Goal: Transaction & Acquisition: Subscribe to service/newsletter

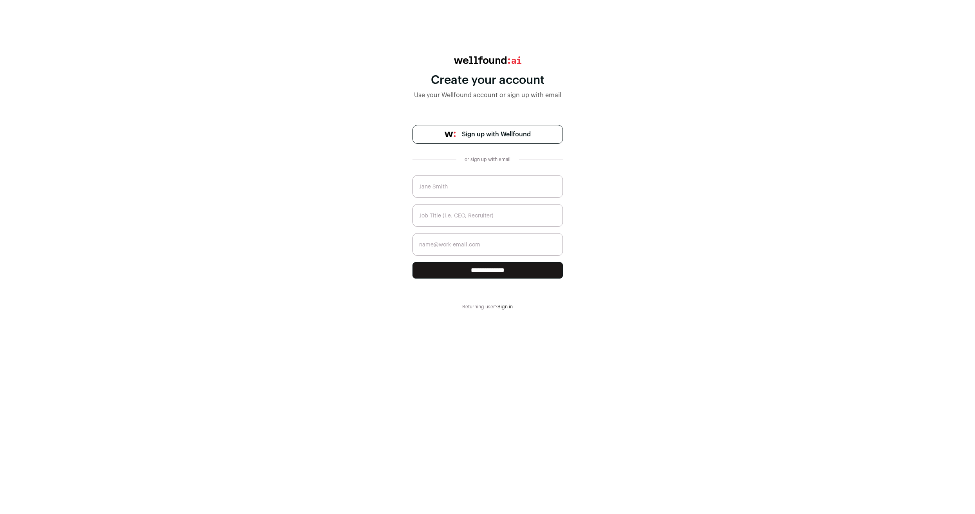
click at [438, 196] on input "text" at bounding box center [487, 186] width 150 height 23
click at [467, 137] on span "Sign up with Wellfound" at bounding box center [496, 134] width 69 height 9
click at [461, 189] on input "text" at bounding box center [487, 186] width 150 height 23
type input "[PERSON_NAME]"
click at [464, 222] on input "text" at bounding box center [487, 215] width 150 height 23
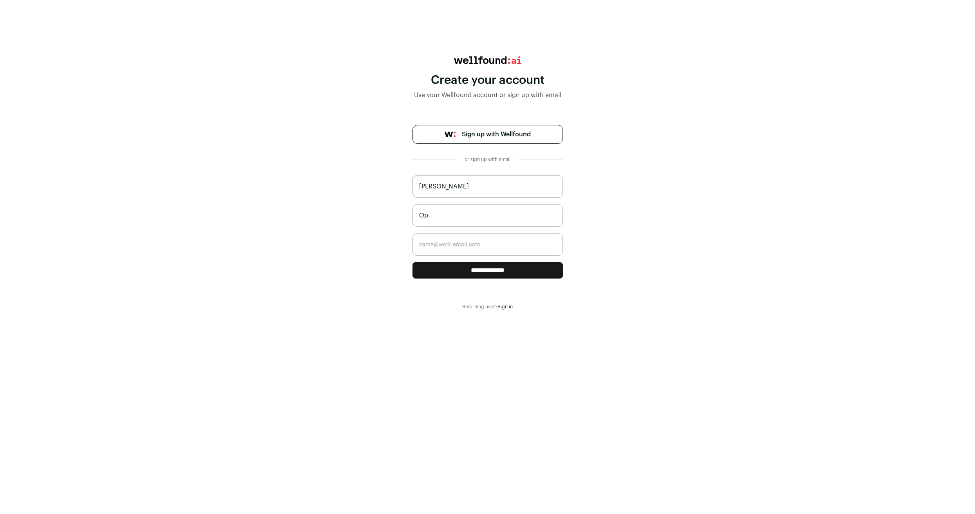
type input "O"
click at [466, 244] on input "email" at bounding box center [487, 244] width 150 height 23
click at [519, 217] on input "Strategy and Technology" at bounding box center [487, 215] width 150 height 23
type input "Strategy and Technology manager"
click at [456, 244] on input "email" at bounding box center [487, 244] width 150 height 23
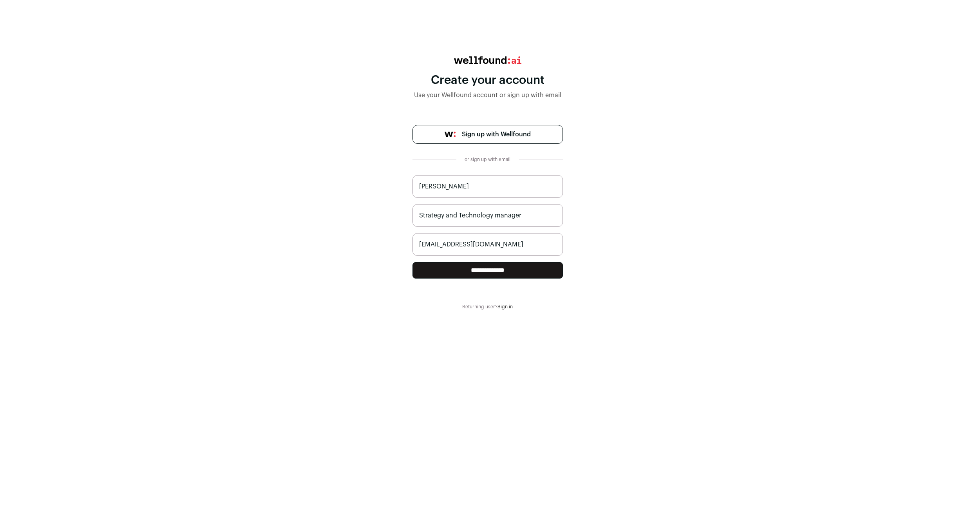
type input "[EMAIL_ADDRESS][DOMAIN_NAME]"
click at [491, 268] on input "**********" at bounding box center [487, 270] width 150 height 16
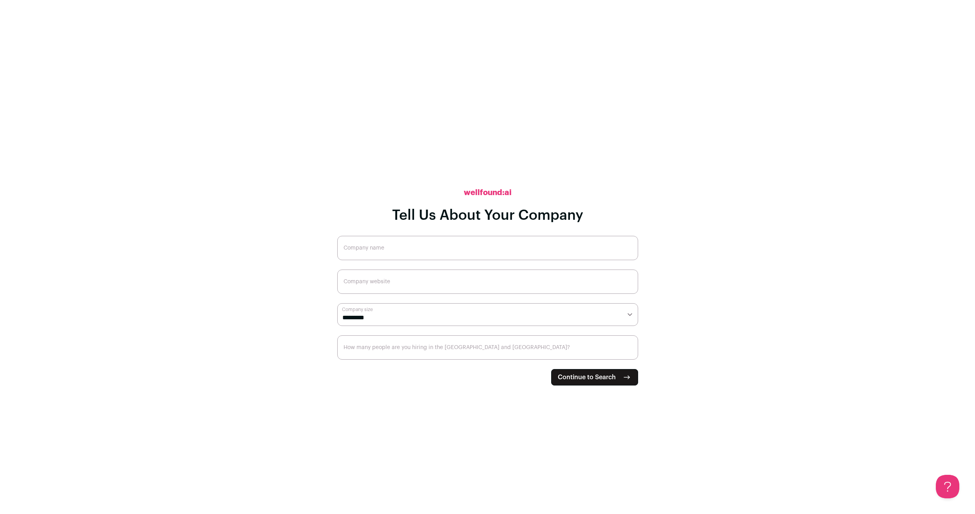
click at [586, 366] on form "**********" at bounding box center [487, 311] width 301 height 150
click at [590, 379] on span "Continue to Search" at bounding box center [587, 376] width 58 height 9
click at [592, 376] on span "Continue to Search" at bounding box center [587, 376] width 58 height 9
type input "Cruise"
click at [597, 377] on span "Continue to Search" at bounding box center [587, 376] width 58 height 9
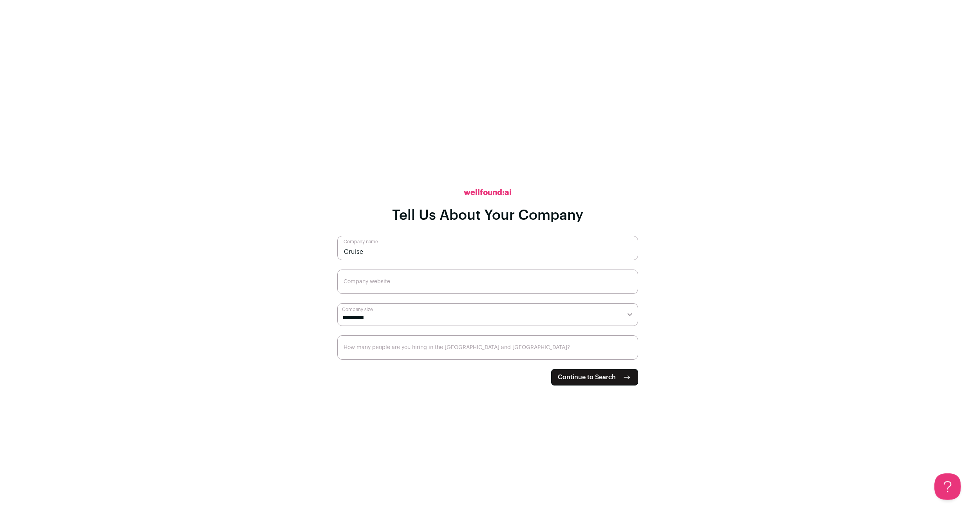
click at [950, 481] on button at bounding box center [945, 484] width 23 height 23
